Goal: Transaction & Acquisition: Purchase product/service

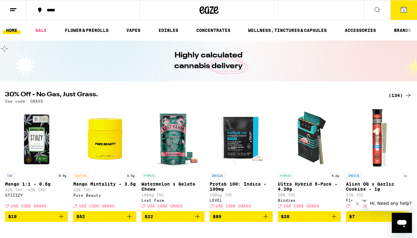
click at [402, 97] on div "(134)" at bounding box center [399, 95] width 23 height 8
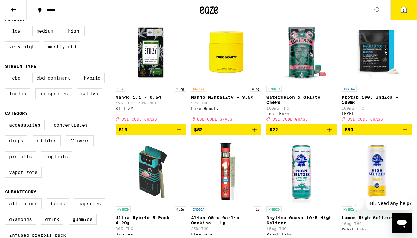
scroll to position [72, 0]
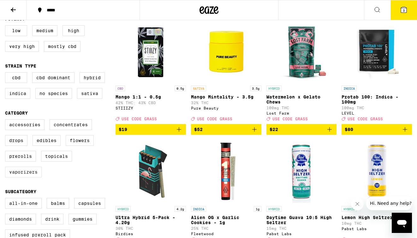
click at [19, 177] on label "Vaporizers" at bounding box center [23, 172] width 37 height 11
click at [7, 120] on input "Vaporizers" at bounding box center [6, 120] width 0 height 0
checkbox input "true"
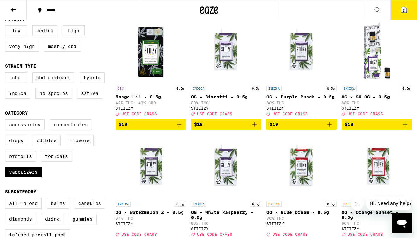
scroll to position [82, 0]
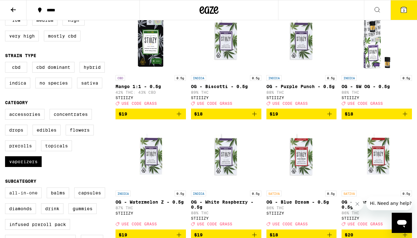
click at [13, 198] on label "All-In-One" at bounding box center [23, 192] width 37 height 11
click at [7, 189] on input "All-In-One" at bounding box center [6, 188] width 0 height 0
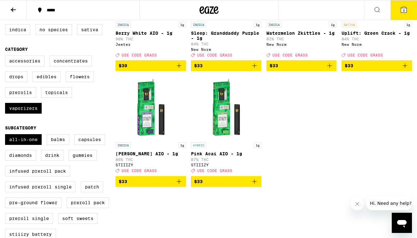
scroll to position [136, 0]
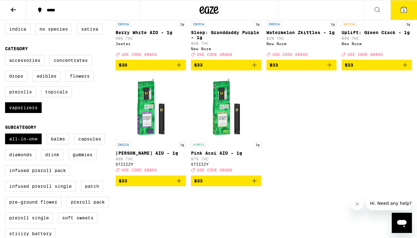
click at [254, 184] on icon "Add to bag" at bounding box center [254, 181] width 8 height 8
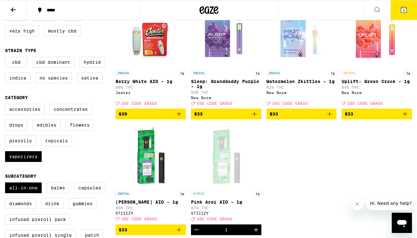
scroll to position [75, 0]
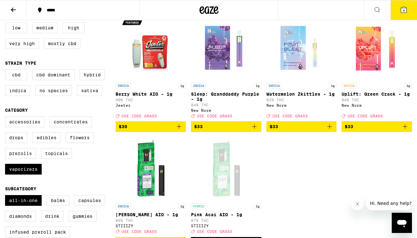
click at [184, 132] on button "$30" at bounding box center [150, 126] width 70 height 11
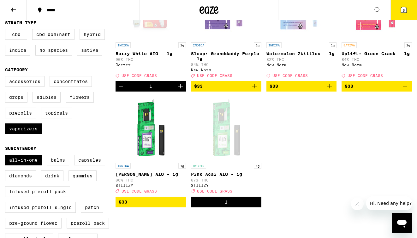
scroll to position [121, 0]
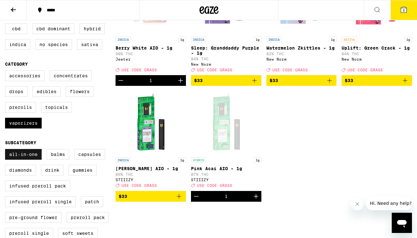
click at [29, 160] on label "All-In-One" at bounding box center [23, 154] width 37 height 11
click at [7, 150] on input "All-In-One" at bounding box center [6, 150] width 0 height 0
checkbox input "false"
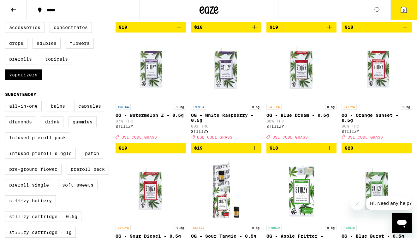
scroll to position [159, 0]
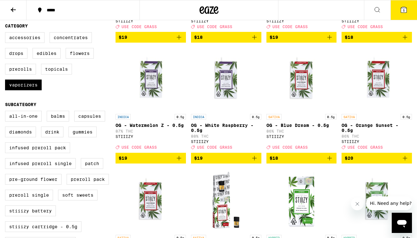
click at [23, 36] on fieldset "Category Accessories Concentrates Drops Edibles Flowers Prerolls Topicals Vapor…" at bounding box center [60, 59] width 110 height 72
click at [25, 42] on label "Accessories" at bounding box center [24, 37] width 39 height 11
click at [7, 33] on input "Accessories" at bounding box center [6, 33] width 0 height 0
checkbox input "true"
click at [26, 90] on label "Vaporizers" at bounding box center [23, 84] width 37 height 11
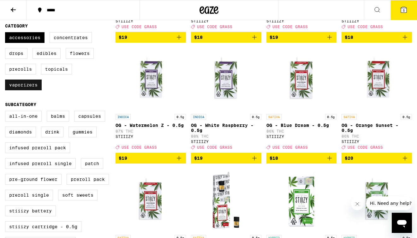
click at [7, 33] on input "Vaporizers" at bounding box center [6, 33] width 0 height 0
checkbox input "false"
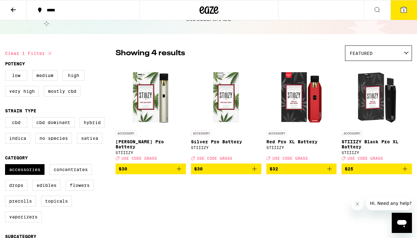
scroll to position [19, 0]
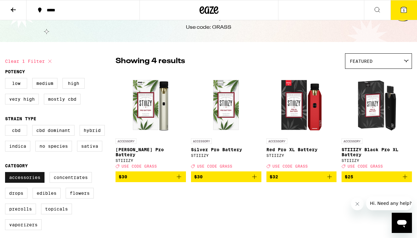
click at [29, 183] on label "Accessories" at bounding box center [24, 177] width 39 height 11
click at [7, 173] on input "Accessories" at bounding box center [6, 173] width 0 height 0
checkbox input "false"
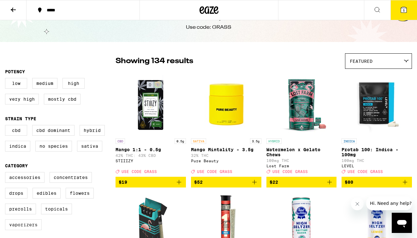
click at [20, 230] on label "Vaporizers" at bounding box center [23, 224] width 37 height 11
click at [7, 173] on input "Vaporizers" at bounding box center [6, 173] width 0 height 0
checkbox input "true"
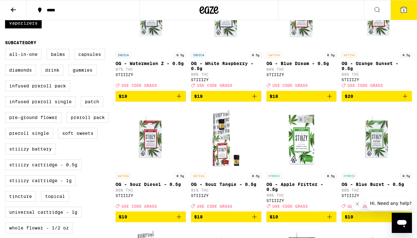
scroll to position [221, 0]
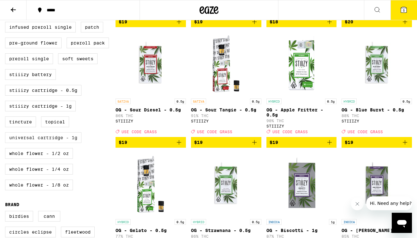
click at [62, 143] on label "Universal Cartridge - 1g" at bounding box center [43, 137] width 76 height 11
checkbox input "true"
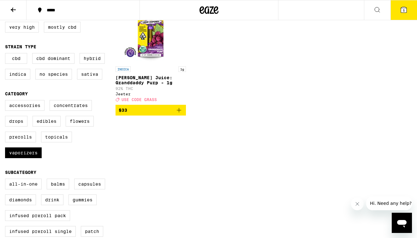
scroll to position [94, 0]
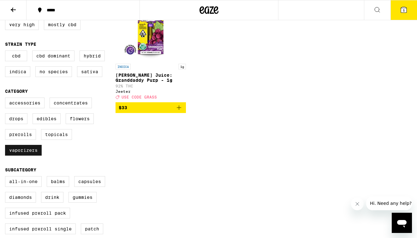
click at [19, 155] on label "Vaporizers" at bounding box center [23, 150] width 37 height 11
click at [7, 99] on input "Vaporizers" at bounding box center [6, 98] width 0 height 0
checkbox input "false"
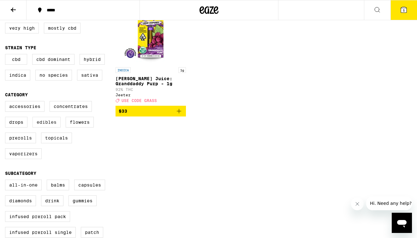
click at [46, 127] on label "Edibles" at bounding box center [46, 122] width 28 height 11
click at [7, 102] on input "Edibles" at bounding box center [6, 102] width 0 height 0
checkbox input "true"
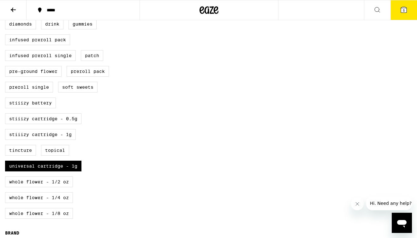
scroll to position [267, 0]
click at [56, 171] on label "Universal Cartridge - 1g" at bounding box center [43, 165] width 76 height 11
click at [7, 3] on input "Universal Cartridge - 1g" at bounding box center [6, 3] width 0 height 0
checkbox input "false"
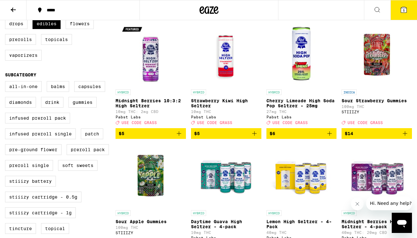
scroll to position [148, 0]
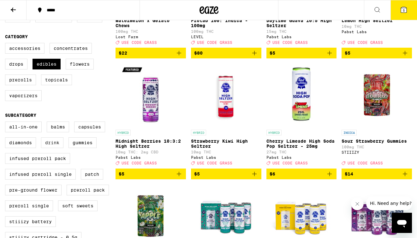
click at [53, 148] on label "Drink" at bounding box center [52, 142] width 22 height 11
click at [7, 123] on input "Drink" at bounding box center [6, 122] width 0 height 0
checkbox input "true"
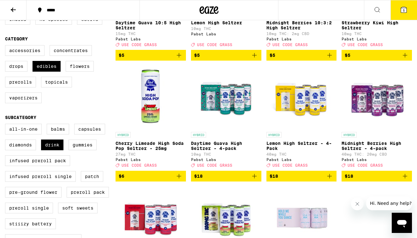
scroll to position [146, 0]
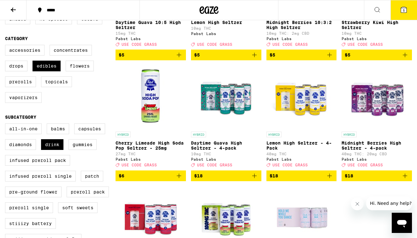
click at [405, 179] on icon "Add to bag" at bounding box center [405, 176] width 8 height 8
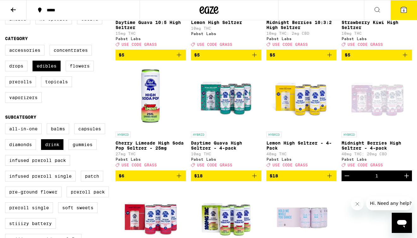
scroll to position [0, 0]
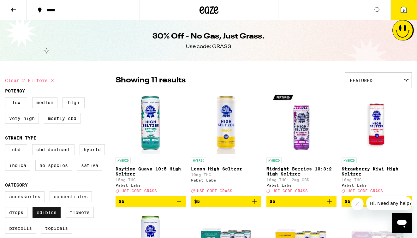
click at [54, 217] on label "Edibles" at bounding box center [46, 212] width 28 height 11
click at [7, 192] on input "Edibles" at bounding box center [6, 192] width 0 height 0
checkbox input "false"
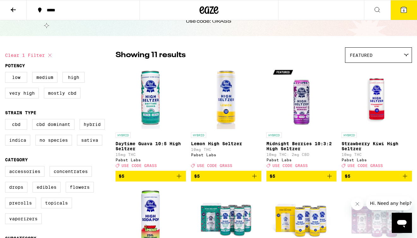
scroll to position [28, 0]
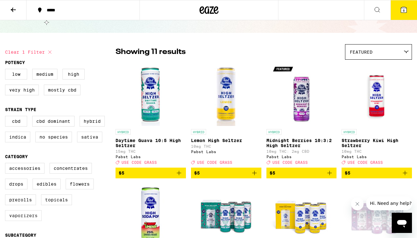
click at [20, 221] on label "Vaporizers" at bounding box center [23, 215] width 37 height 11
click at [7, 164] on input "Vaporizers" at bounding box center [6, 164] width 0 height 0
checkbox input "true"
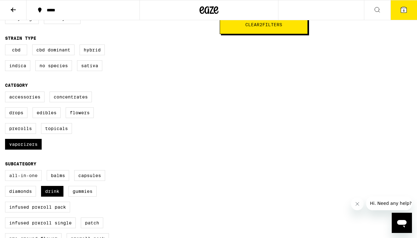
scroll to position [110, 0]
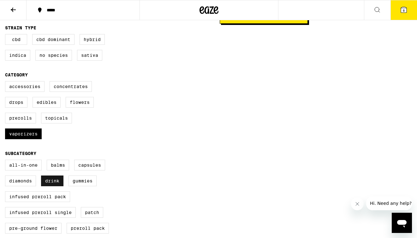
click at [62, 186] on label "Drink" at bounding box center [52, 180] width 22 height 11
click at [7, 161] on input "Drink" at bounding box center [6, 161] width 0 height 0
checkbox input "false"
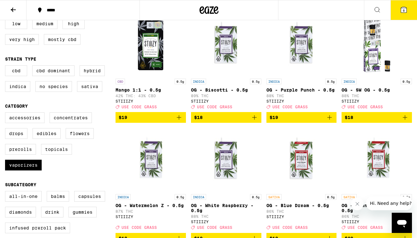
scroll to position [78, 0]
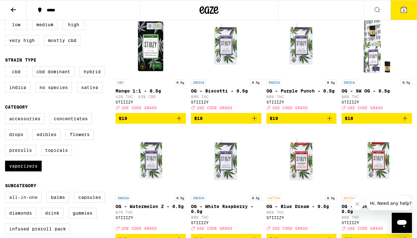
click at [32, 202] on label "All-In-One" at bounding box center [23, 197] width 37 height 11
click at [7, 193] on input "All-In-One" at bounding box center [6, 193] width 0 height 0
checkbox input "true"
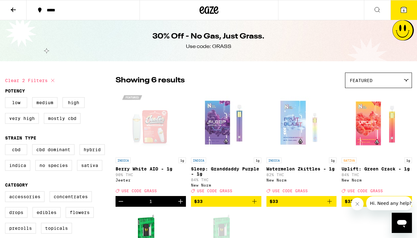
click at [408, 10] on button "6" at bounding box center [403, 10] width 26 height 20
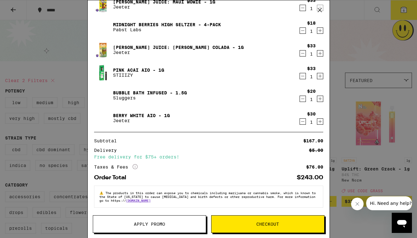
scroll to position [26, 0]
click at [171, 221] on button "Apply Promo" at bounding box center [149, 224] width 113 height 18
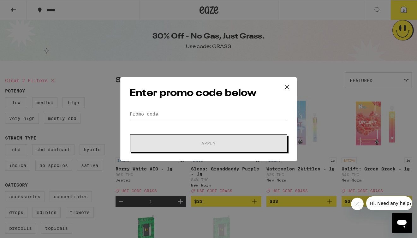
click at [158, 115] on input "Promo Code" at bounding box center [208, 113] width 158 height 9
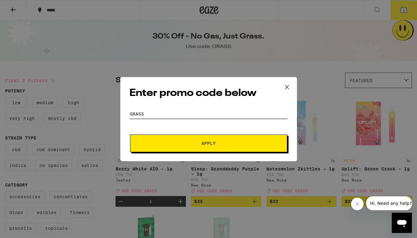
type input "grass"
click at [192, 140] on button "Apply" at bounding box center [208, 143] width 157 height 18
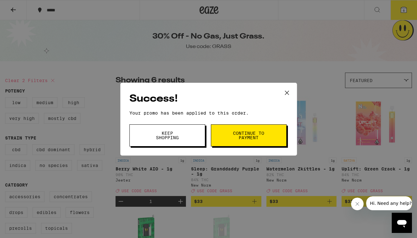
click at [225, 137] on button "Continue to payment" at bounding box center [249, 135] width 76 height 22
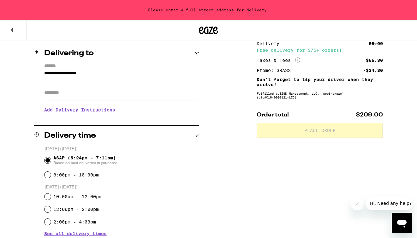
scroll to position [72, 0]
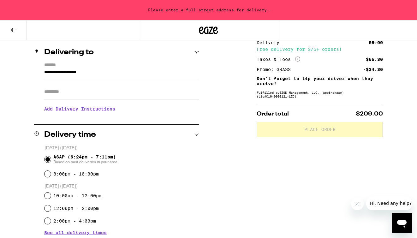
click at [178, 72] on input "**********" at bounding box center [121, 73] width 155 height 11
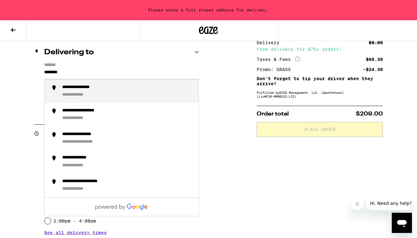
click at [143, 89] on div "**********" at bounding box center [127, 92] width 131 height 14
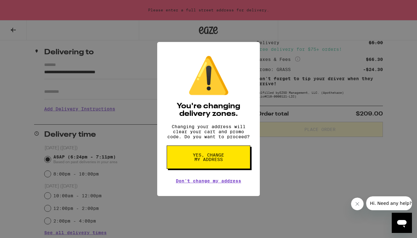
click at [112, 93] on div "⚠️ You're changing delivery zones. Changing your address will clear your cart a…" at bounding box center [208, 119] width 417 height 238
type input "**********"
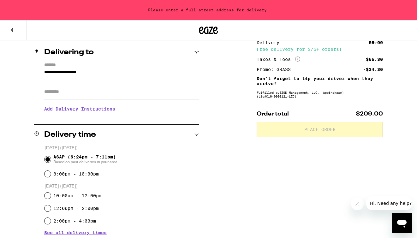
click at [80, 89] on input "Apt/Suite" at bounding box center [121, 91] width 155 height 15
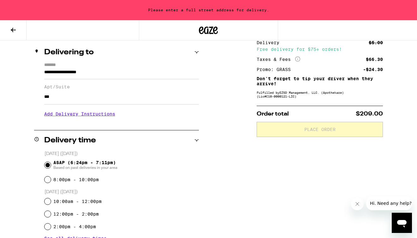
type input "***"
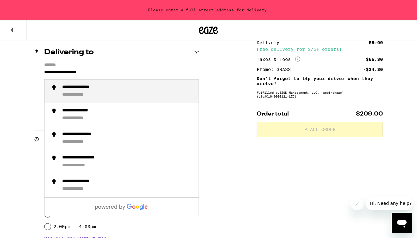
click at [88, 69] on input "**********" at bounding box center [121, 73] width 155 height 11
click at [101, 89] on div "**********" at bounding box center [86, 88] width 49 height 6
type input "**********"
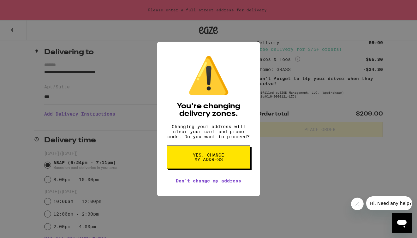
click at [219, 157] on span "Yes, change my address" at bounding box center [208, 157] width 32 height 9
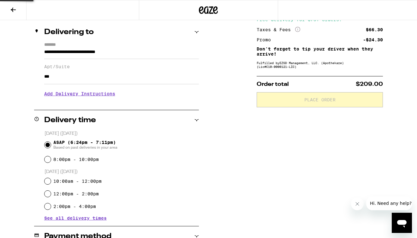
scroll to position [52, 0]
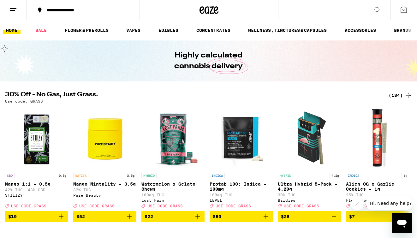
click at [402, 8] on icon at bounding box center [404, 10] width 8 height 8
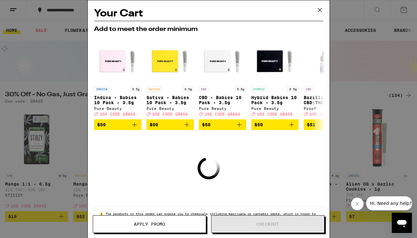
click at [362, 51] on div "Your Cart Add to meet the order minimum INDICA 3.5g Indica - Babies 10 Pack - 3…" at bounding box center [208, 119] width 417 height 238
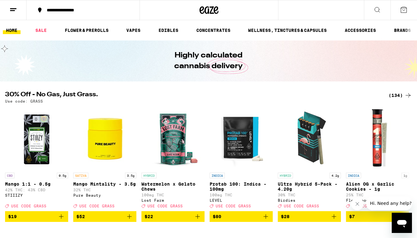
click at [391, 94] on div "(134)" at bounding box center [399, 95] width 23 height 8
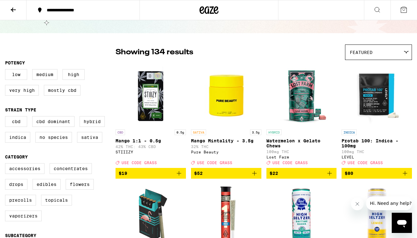
scroll to position [29, 0]
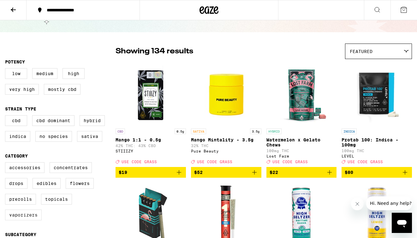
click at [30, 220] on label "Vaporizers" at bounding box center [23, 214] width 37 height 11
click at [7, 163] on input "Vaporizers" at bounding box center [6, 163] width 0 height 0
checkbox input "true"
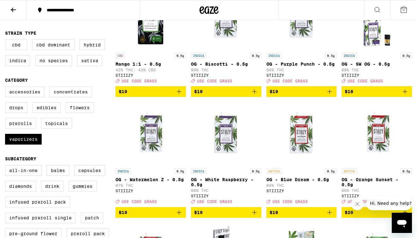
scroll to position [122, 0]
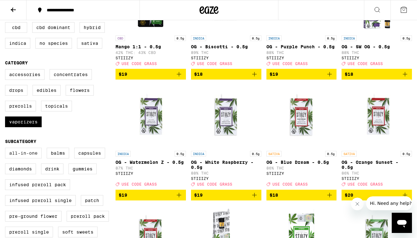
click at [35, 158] on label "All-In-One" at bounding box center [23, 153] width 37 height 11
click at [7, 149] on input "All-In-One" at bounding box center [6, 149] width 0 height 0
checkbox input "true"
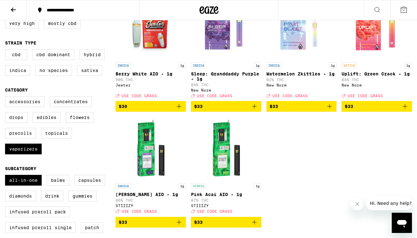
click at [178, 108] on icon "Add to bag" at bounding box center [179, 106] width 4 height 4
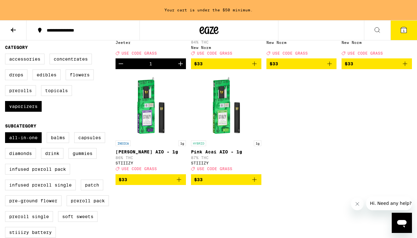
scroll to position [171, 0]
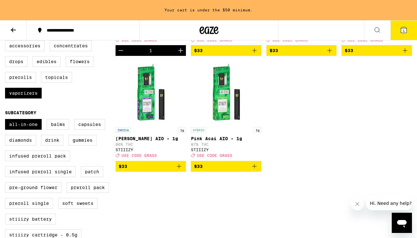
click at [255, 168] on icon "Add to bag" at bounding box center [254, 166] width 4 height 4
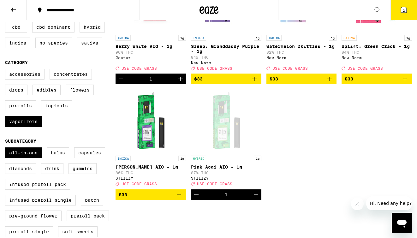
scroll to position [111, 0]
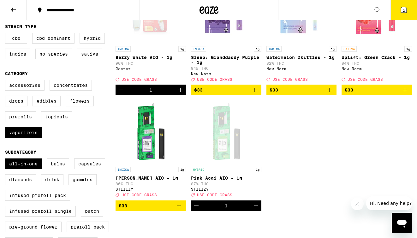
click at [52, 105] on label "Edibles" at bounding box center [46, 101] width 28 height 11
click at [7, 81] on input "Edibles" at bounding box center [6, 81] width 0 height 0
checkbox input "true"
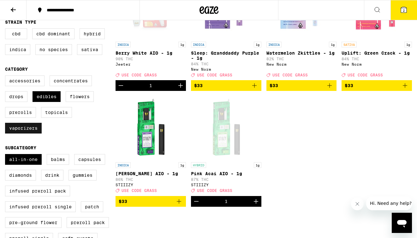
click at [21, 133] on label "Vaporizers" at bounding box center [23, 128] width 37 height 11
click at [7, 77] on input "Vaporizers" at bounding box center [6, 76] width 0 height 0
checkbox input "false"
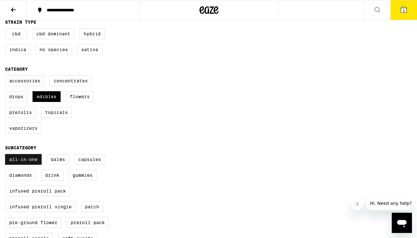
click at [26, 165] on label "All-In-One" at bounding box center [23, 159] width 37 height 11
click at [7, 155] on input "All-In-One" at bounding box center [6, 155] width 0 height 0
checkbox input "false"
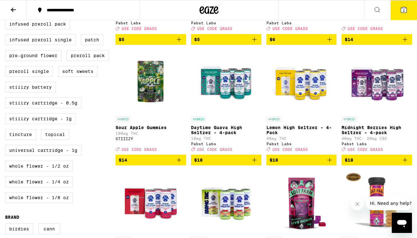
scroll to position [355, 0]
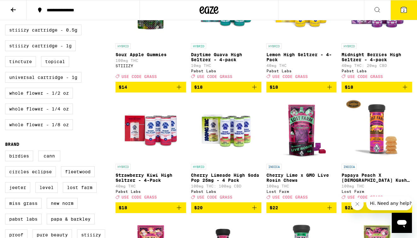
click at [402, 91] on icon "Add to bag" at bounding box center [405, 87] width 8 height 8
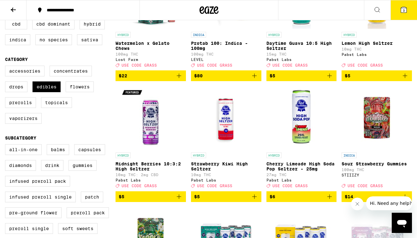
scroll to position [137, 0]
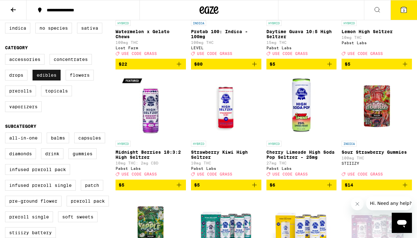
click at [48, 80] on label "Edibles" at bounding box center [46, 75] width 28 height 11
click at [7, 55] on input "Edibles" at bounding box center [6, 55] width 0 height 0
checkbox input "false"
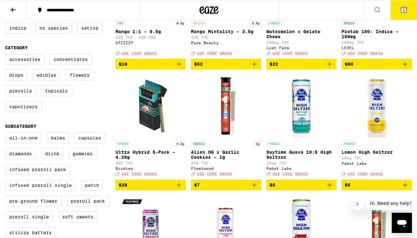
click at [22, 117] on div "Accessories Concentrates Drops Edibles Flowers Prerolls Topicals Vaporizers" at bounding box center [60, 85] width 110 height 63
click at [22, 112] on label "Vaporizers" at bounding box center [23, 106] width 37 height 11
click at [7, 55] on input "Vaporizers" at bounding box center [6, 55] width 0 height 0
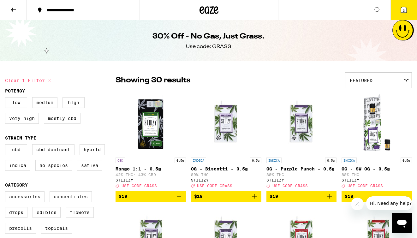
click at [399, 12] on button "3" at bounding box center [403, 10] width 26 height 20
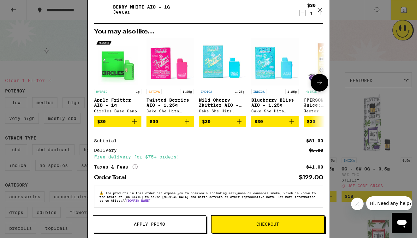
scroll to position [69, 0]
click at [328, 144] on div "Your Cart Midnight Berries High [PERSON_NAME] - 4-pack Pabst Labs $18 1 Pink Ac…" at bounding box center [209, 109] width 242 height 219
click at [330, 132] on div "Your Cart Midnight Berries High [PERSON_NAME] - 4-pack Pabst Labs $18 1 Pink Ac…" at bounding box center [208, 119] width 417 height 238
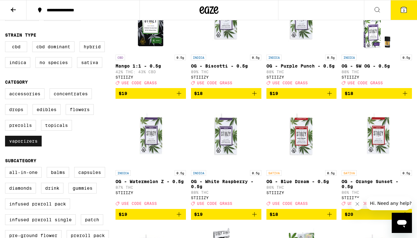
scroll to position [143, 0]
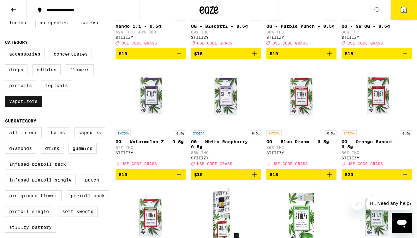
click at [28, 107] on label "Vaporizers" at bounding box center [23, 101] width 37 height 11
click at [7, 50] on input "Vaporizers" at bounding box center [6, 50] width 0 height 0
checkbox input "false"
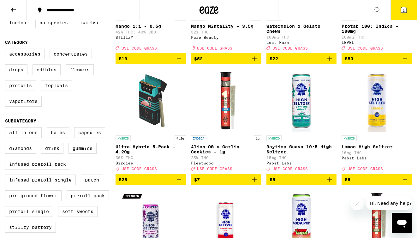
click at [47, 75] on label "Edibles" at bounding box center [46, 69] width 28 height 11
click at [7, 50] on input "Edibles" at bounding box center [6, 50] width 0 height 0
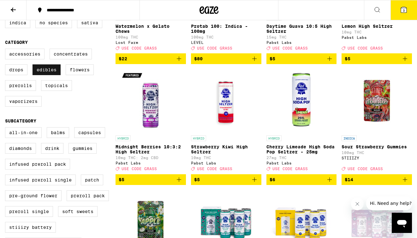
click at [43, 75] on label "Edibles" at bounding box center [46, 69] width 28 height 11
click at [7, 50] on input "Edibles" at bounding box center [6, 50] width 0 height 0
checkbox input "false"
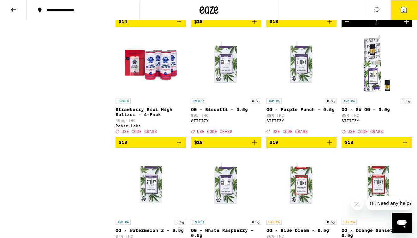
scroll to position [663, 0]
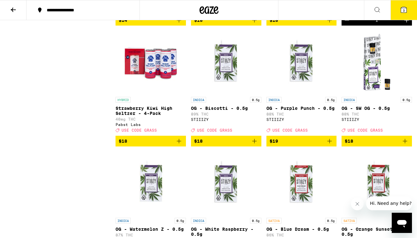
click at [407, 12] on icon at bounding box center [404, 10] width 8 height 8
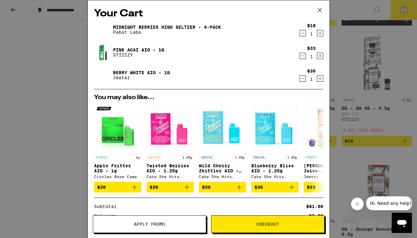
click at [143, 224] on span "Apply Promo" at bounding box center [149, 224] width 31 height 4
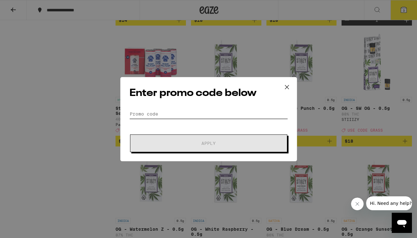
click at [160, 114] on input "Promo Code" at bounding box center [208, 113] width 158 height 9
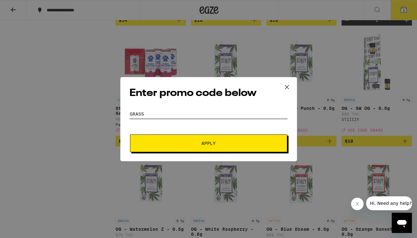
type input "GRASS"
click at [196, 144] on span "Apply" at bounding box center [209, 143] width 114 height 4
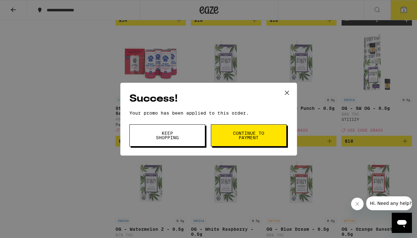
click at [231, 138] on button "Continue to payment" at bounding box center [249, 135] width 76 height 22
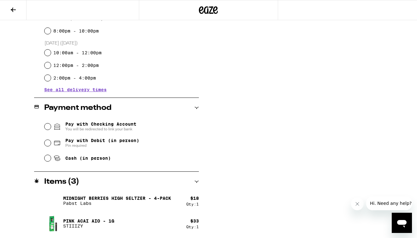
scroll to position [223, 0]
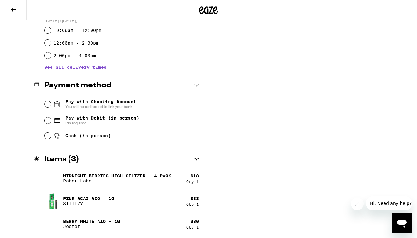
click at [116, 118] on span "Pay with Debit (in person)" at bounding box center [102, 117] width 74 height 5
click at [51, 118] on input "Pay with Debit (in person) Pin required" at bounding box center [47, 120] width 6 height 6
radio input "true"
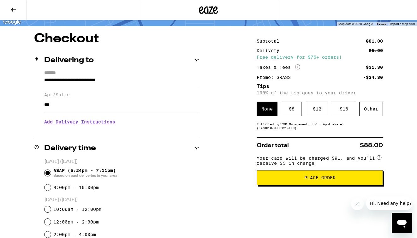
scroll to position [47, 0]
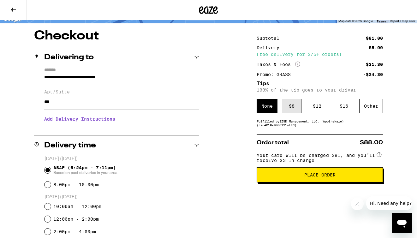
click at [296, 109] on div "$ 8" at bounding box center [292, 106] width 20 height 15
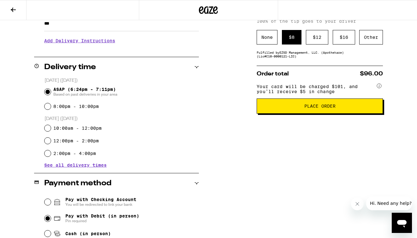
scroll to position [126, 0]
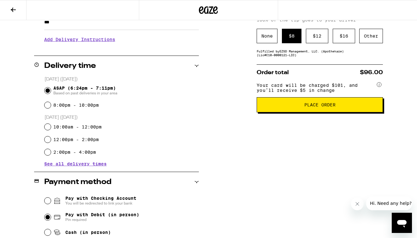
click at [317, 107] on span "Place Order" at bounding box center [319, 104] width 31 height 4
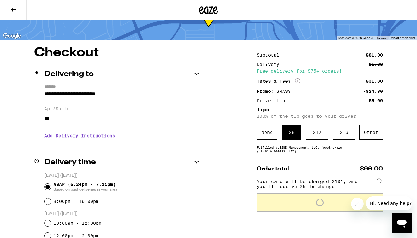
scroll to position [25, 0]
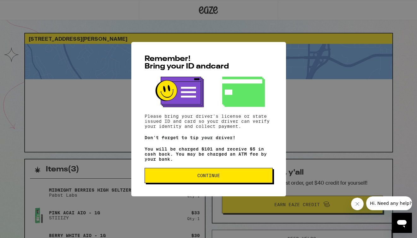
click at [215, 178] on span "Continue" at bounding box center [208, 175] width 23 height 4
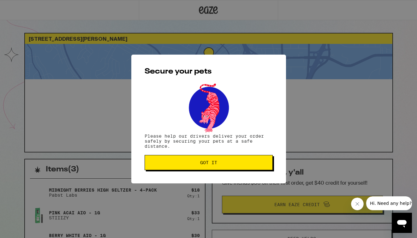
click at [189, 163] on span "Got it" at bounding box center [208, 162] width 117 height 4
